Goal: Information Seeking & Learning: Learn about a topic

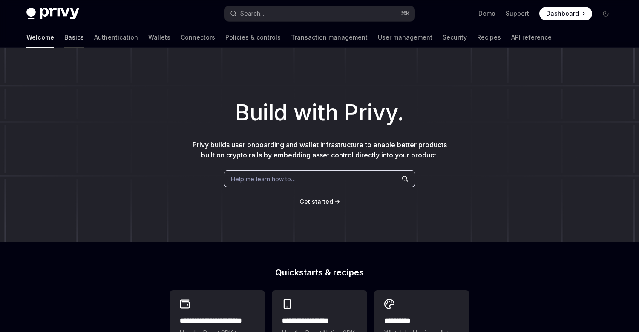
click at [64, 38] on link "Basics" at bounding box center [74, 37] width 20 height 20
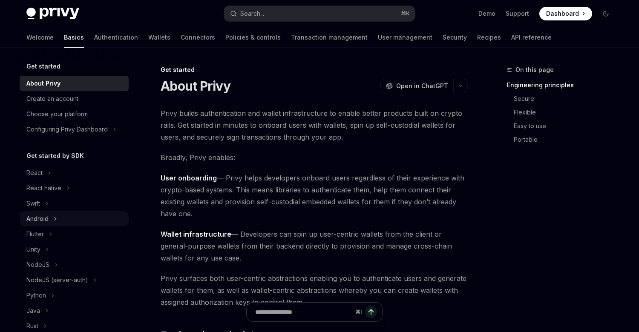
scroll to position [15, 0]
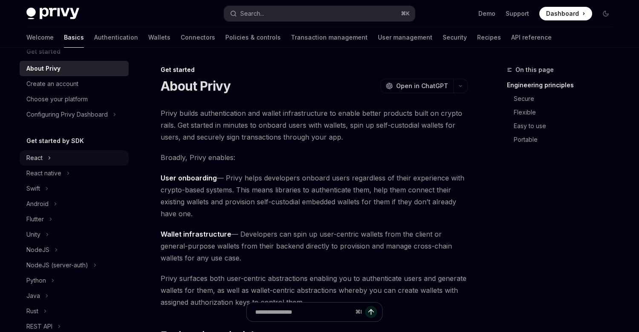
click at [66, 151] on button "React" at bounding box center [74, 157] width 109 height 15
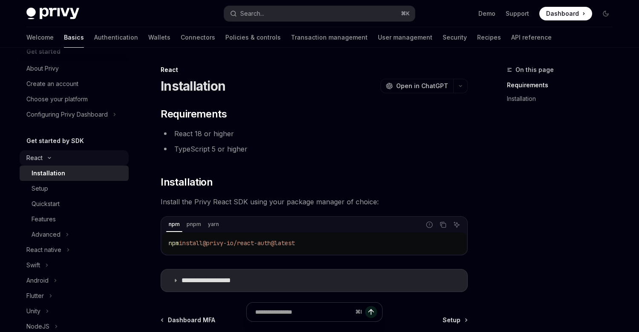
click at [47, 157] on icon "Toggle React section" at bounding box center [49, 157] width 10 height 3
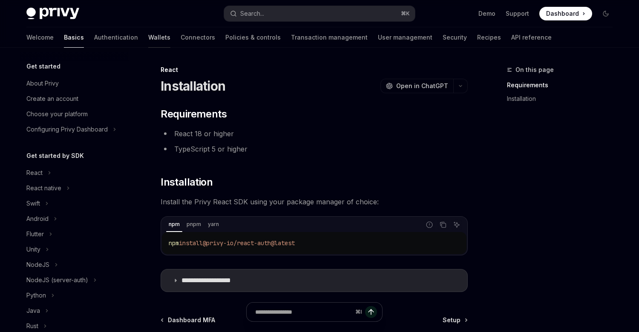
click at [148, 34] on link "Wallets" at bounding box center [159, 37] width 22 height 20
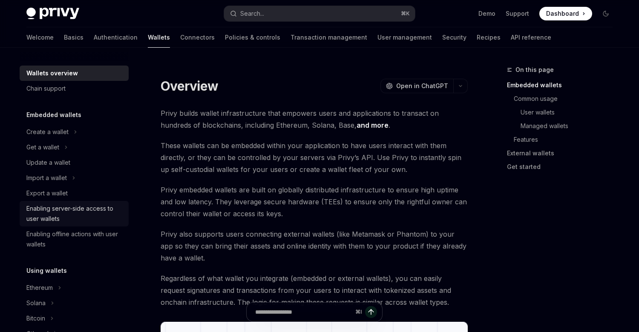
click at [68, 213] on div "Enabling server-side access to user wallets" at bounding box center [74, 214] width 97 height 20
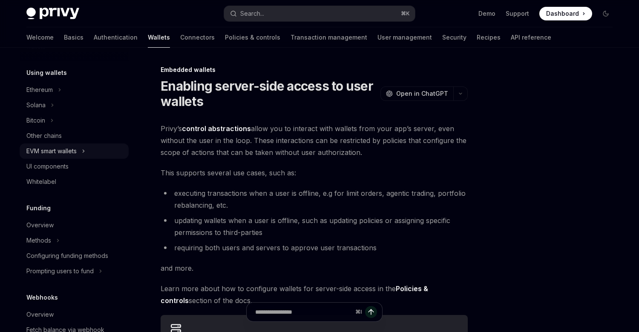
scroll to position [90, 0]
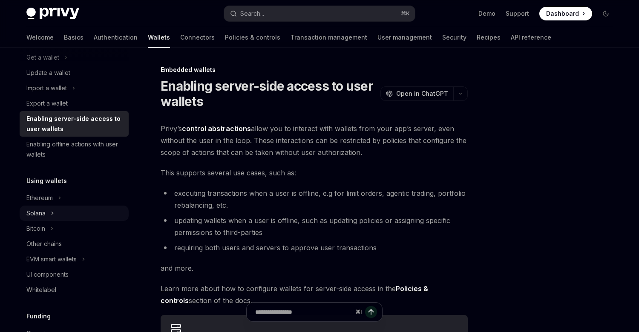
click at [60, 219] on button "Solana" at bounding box center [74, 213] width 109 height 15
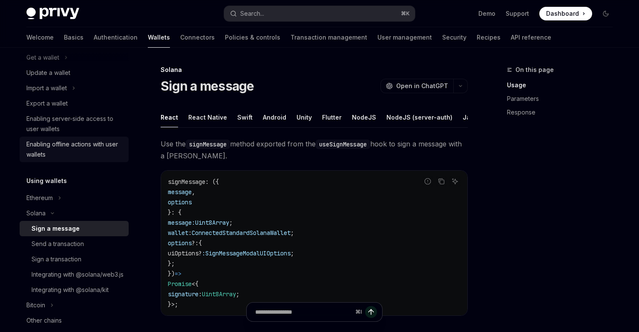
scroll to position [34, 0]
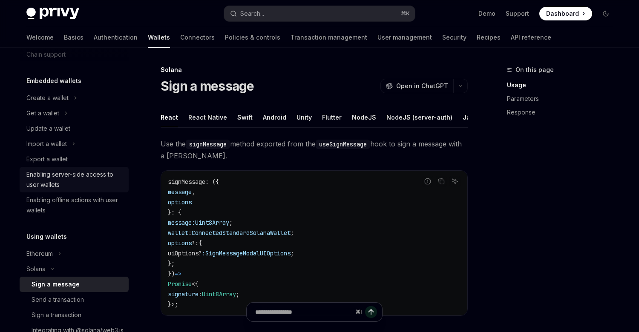
click at [97, 184] on div "Enabling server-side access to user wallets" at bounding box center [74, 180] width 97 height 20
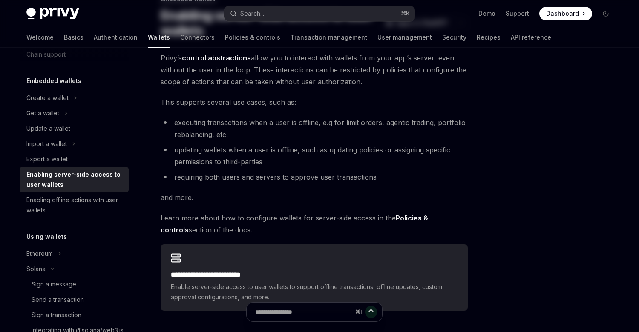
scroll to position [134, 0]
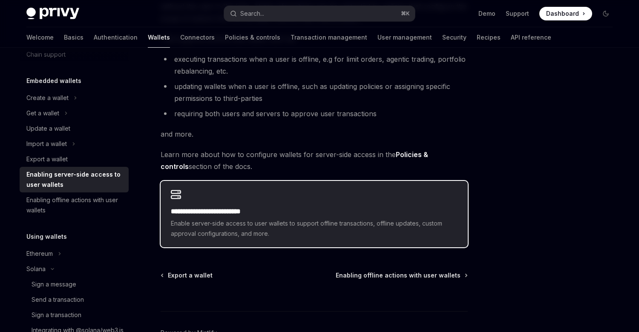
click at [213, 233] on span "Enable server-side access to user wallets to support offline transactions, offl…" at bounding box center [314, 229] width 287 height 20
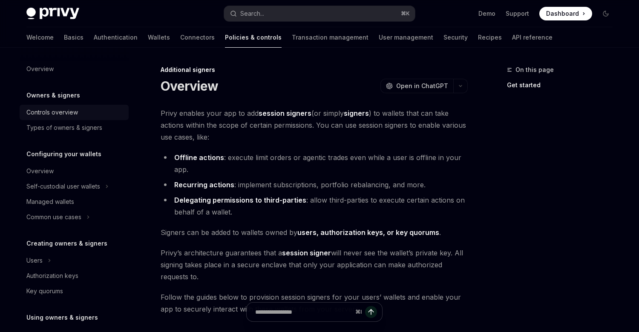
click at [68, 107] on link "Controls overview" at bounding box center [74, 112] width 109 height 15
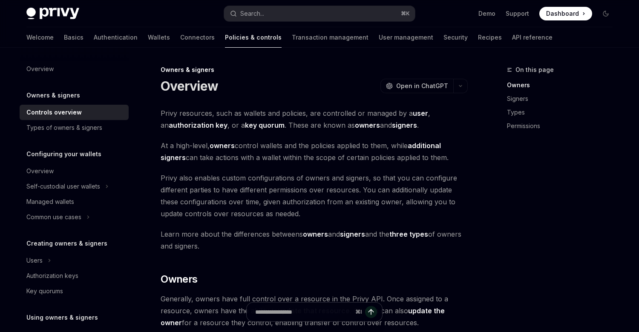
click at [65, 58] on div at bounding box center [74, 55] width 109 height 14
click at [52, 66] on div "Overview" at bounding box center [39, 69] width 27 height 10
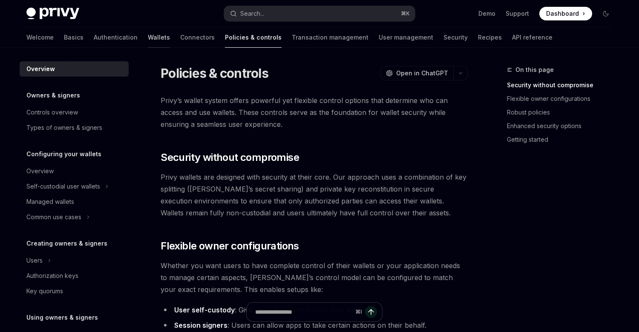
click at [148, 40] on link "Wallets" at bounding box center [159, 37] width 22 height 20
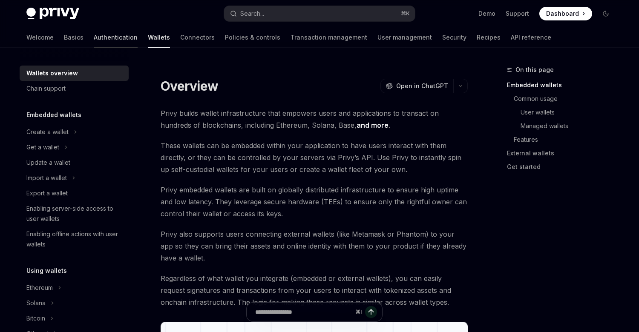
click at [94, 35] on link "Authentication" at bounding box center [116, 37] width 44 height 20
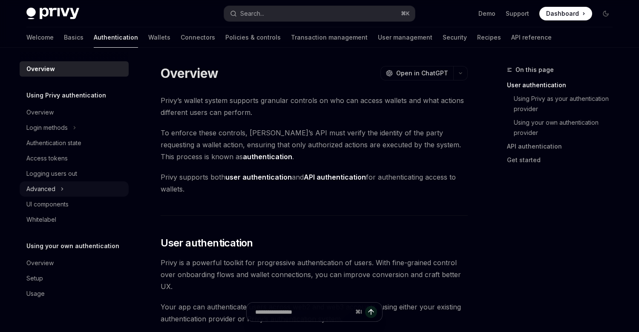
click at [57, 185] on button "Advanced" at bounding box center [74, 189] width 109 height 15
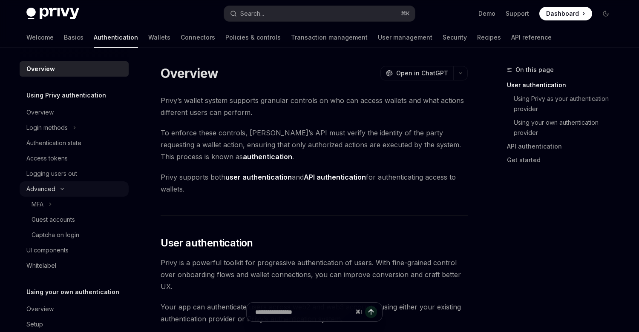
click at [57, 187] on icon "Toggle Advanced section" at bounding box center [62, 188] width 10 height 3
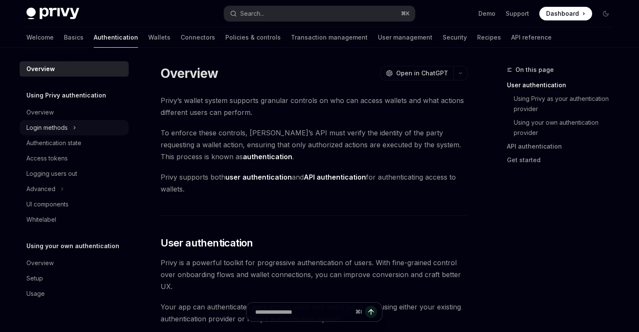
click at [73, 132] on icon "Toggle Login methods section" at bounding box center [74, 128] width 3 height 10
type textarea "*"
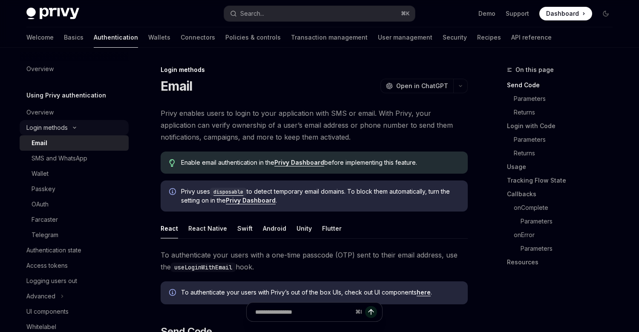
click at [73, 132] on button "Login methods" at bounding box center [74, 127] width 109 height 15
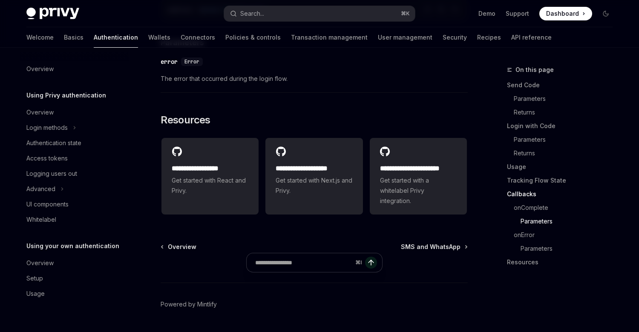
scroll to position [1788, 0]
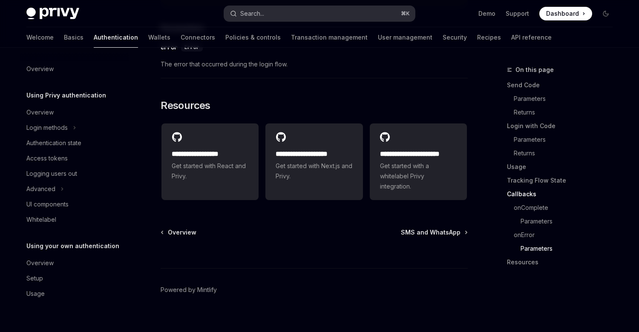
click at [293, 16] on button "Search... ⌘ K" at bounding box center [319, 13] width 191 height 15
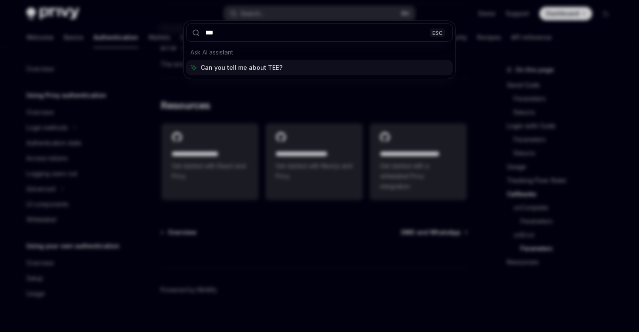
type input "****"
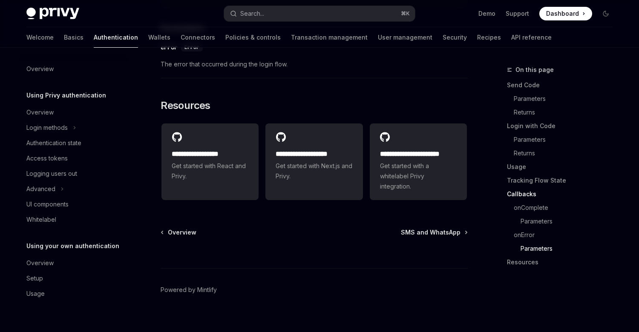
type textarea "*"
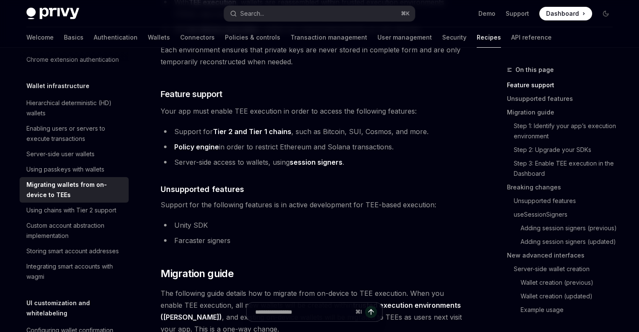
scroll to position [204, 0]
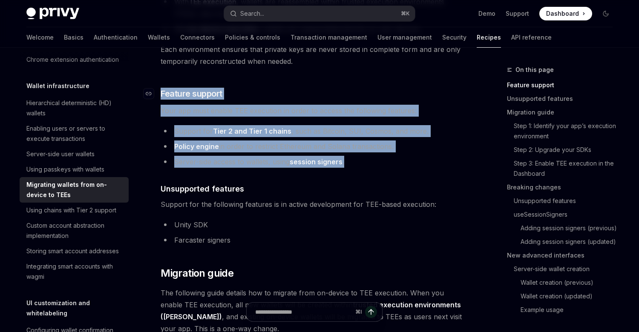
drag, startPoint x: 375, startPoint y: 167, endPoint x: 158, endPoint y: 93, distance: 229.5
copy div "​ Feature support Your app must enable TEE execution in order to access the fol…"
